Goal: Transaction & Acquisition: Purchase product/service

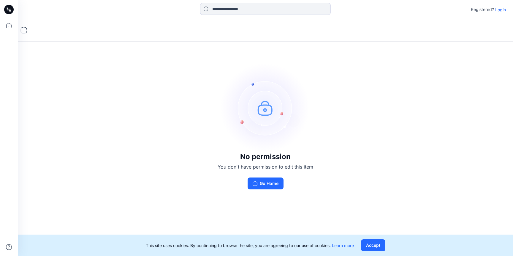
click at [10, 12] on icon at bounding box center [9, 10] width 10 height 10
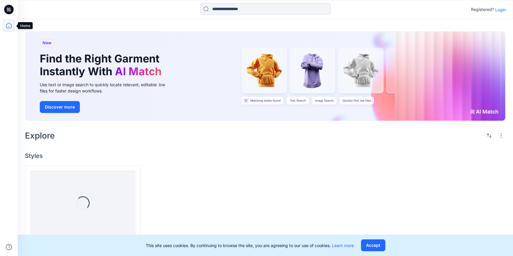
click at [11, 24] on icon at bounding box center [8, 25] width 5 height 5
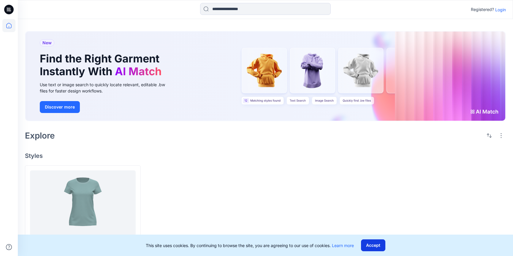
click at [378, 245] on button "Accept" at bounding box center [373, 245] width 24 height 12
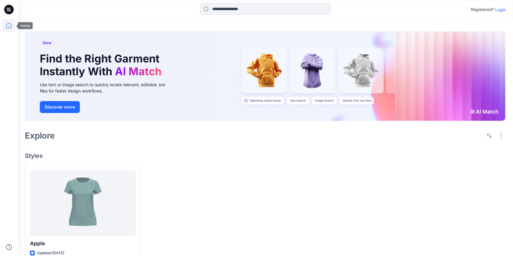
click at [9, 27] on icon at bounding box center [8, 25] width 13 height 13
click at [501, 8] on p "Login" at bounding box center [501, 10] width 11 height 6
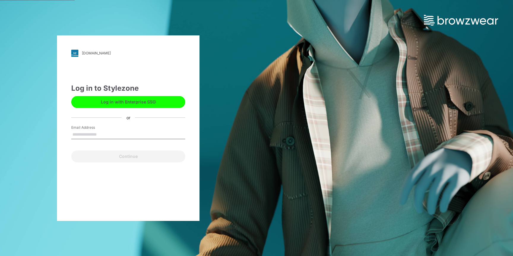
click at [126, 135] on input "Email Address" at bounding box center [128, 134] width 114 height 9
type input "**********"
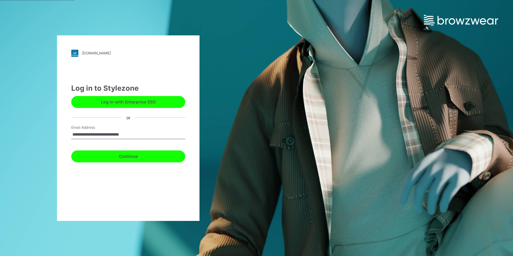
click at [119, 155] on button "Continue" at bounding box center [128, 156] width 114 height 12
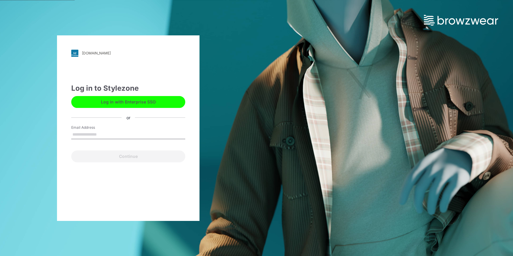
click at [102, 135] on input "Email Address" at bounding box center [128, 134] width 114 height 9
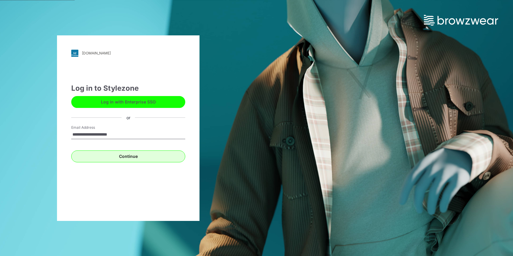
type input "**********"
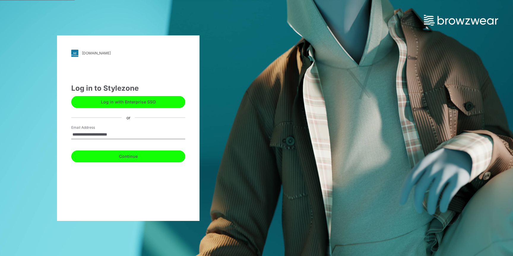
click at [116, 159] on button "Continue" at bounding box center [128, 156] width 114 height 12
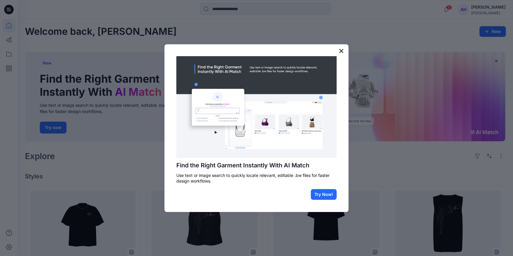
click at [340, 53] on button "×" at bounding box center [342, 51] width 6 height 10
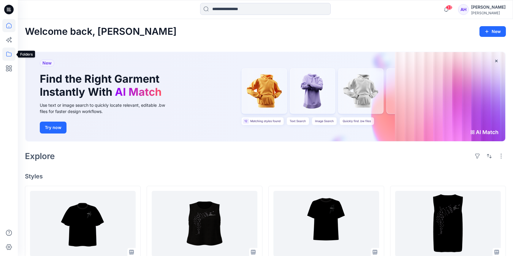
click at [10, 55] on icon at bounding box center [8, 54] width 13 height 13
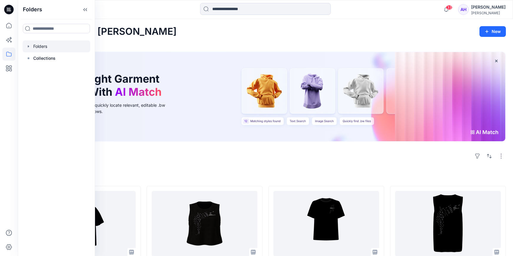
click at [29, 45] on icon "button" at bounding box center [28, 46] width 5 height 5
click at [26, 68] on div at bounding box center [57, 70] width 68 height 12
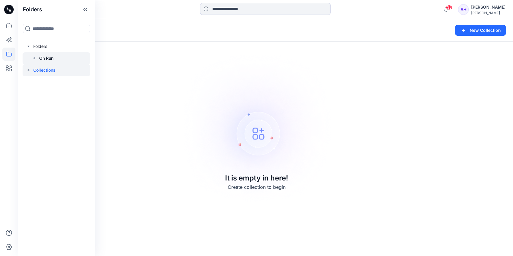
click at [35, 60] on icon at bounding box center [34, 58] width 5 height 5
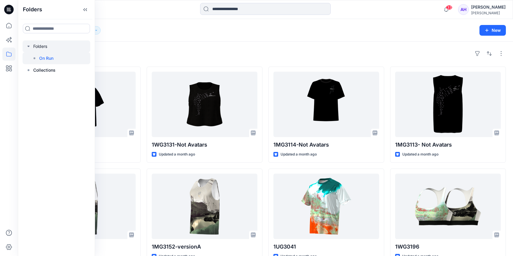
click at [38, 45] on div at bounding box center [57, 46] width 68 height 12
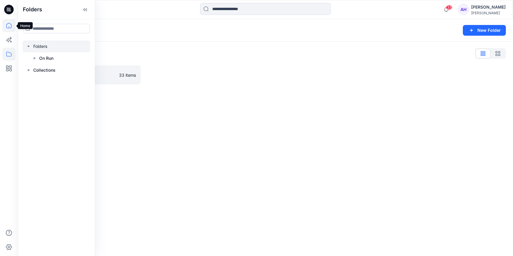
click at [8, 22] on icon at bounding box center [8, 25] width 13 height 13
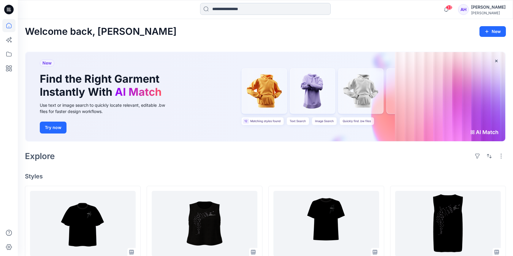
click at [247, 7] on input at bounding box center [265, 9] width 131 height 12
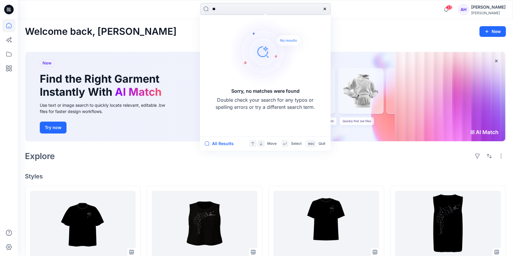
type input "*"
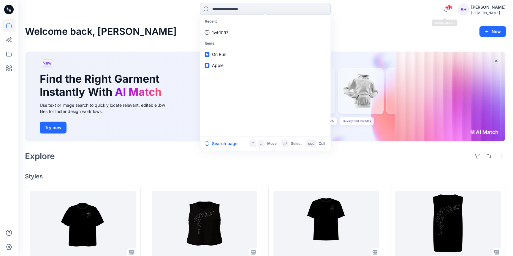
click at [448, 9] on span "33" at bounding box center [449, 7] width 7 height 5
